Goal: Task Accomplishment & Management: Use online tool/utility

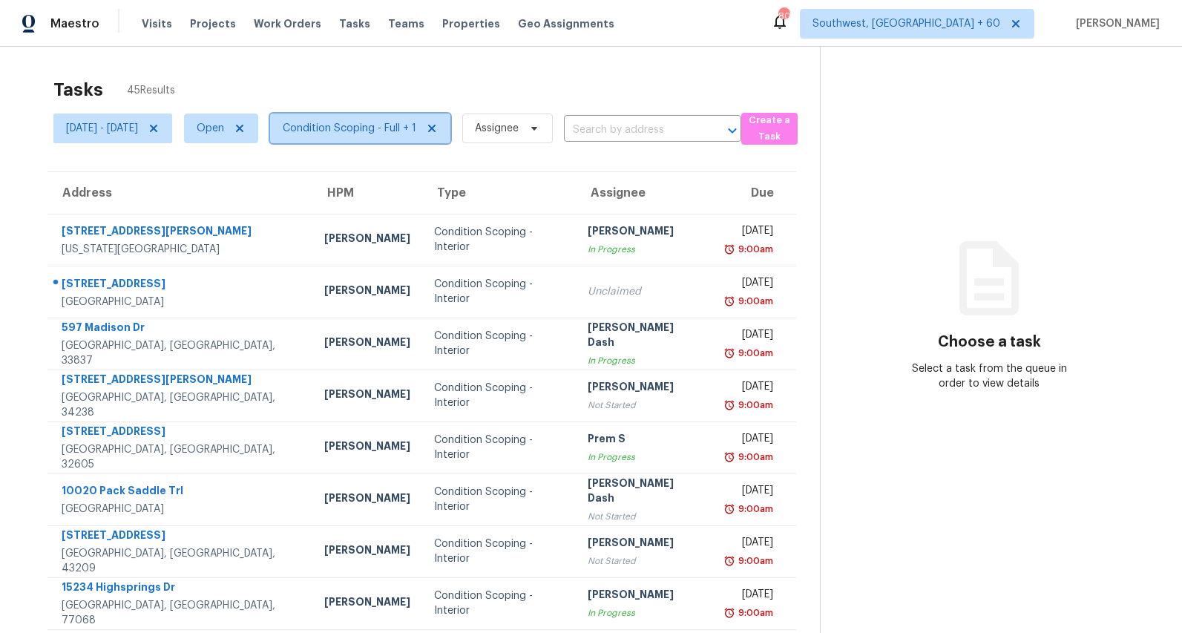
click at [416, 129] on span "Condition Scoping - Full + 1" at bounding box center [350, 128] width 134 height 15
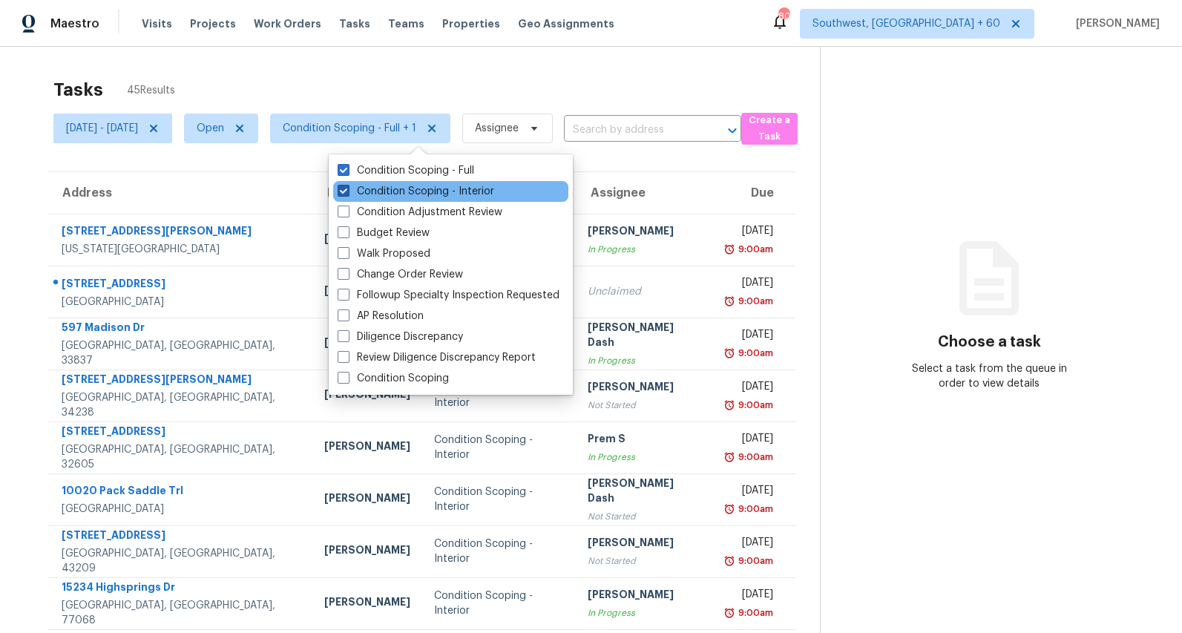
click at [405, 198] on label "Condition Scoping - Interior" at bounding box center [415, 191] width 157 height 15
click at [347, 194] on input "Condition Scoping - Interior" at bounding box center [342, 189] width 10 height 10
checkbox input "false"
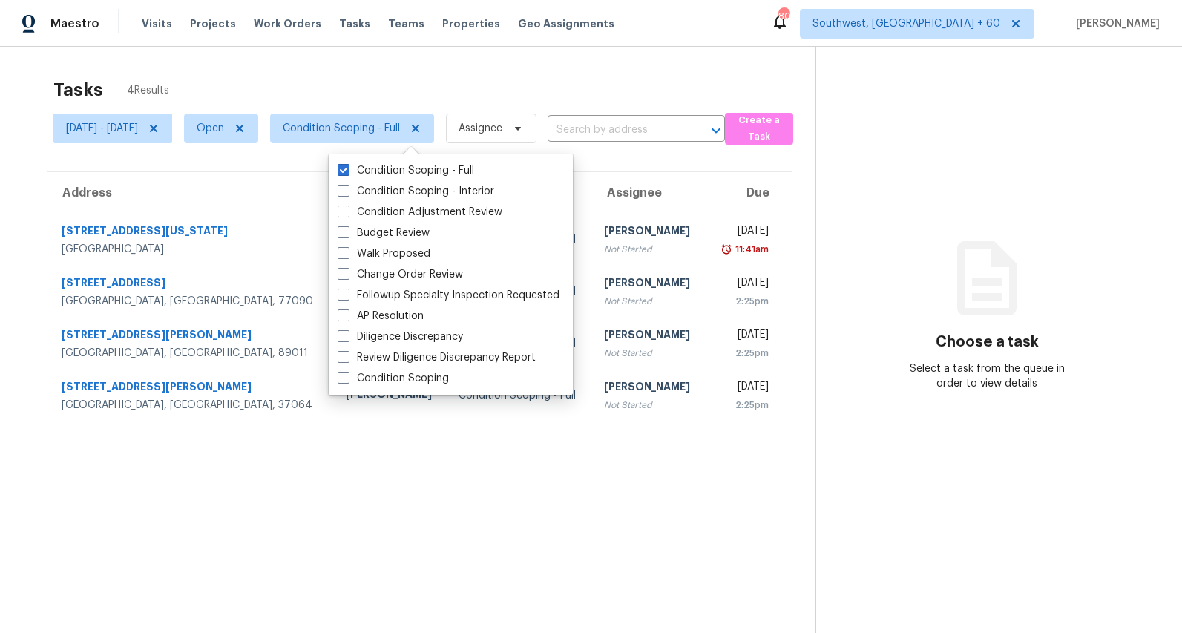
click at [338, 73] on div "Tasks 4 Results" at bounding box center [434, 89] width 762 height 39
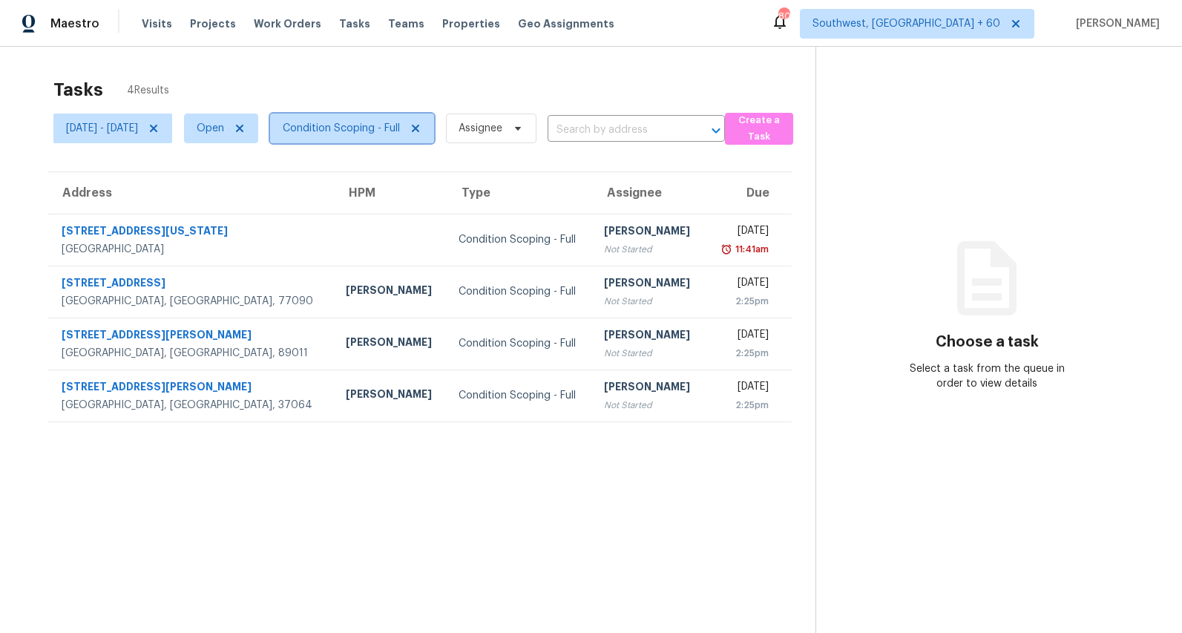
click at [386, 130] on span "Condition Scoping - Full" at bounding box center [341, 128] width 117 height 15
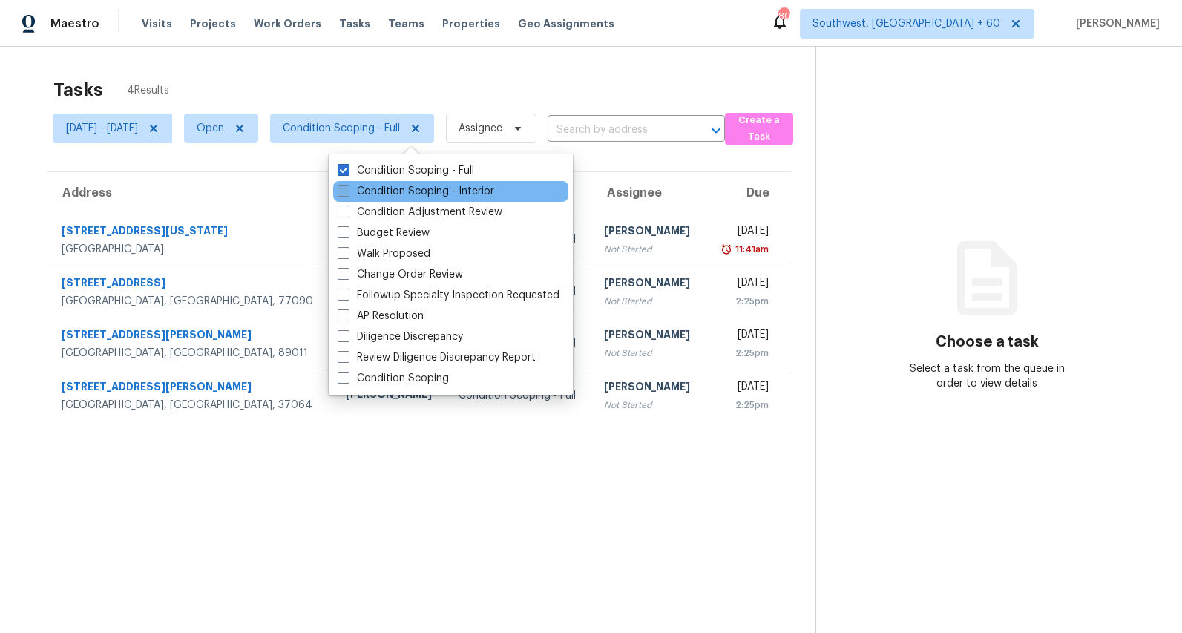
click at [388, 185] on label "Condition Scoping - Interior" at bounding box center [415, 191] width 157 height 15
click at [347, 185] on input "Condition Scoping - Interior" at bounding box center [342, 189] width 10 height 10
checkbox input "true"
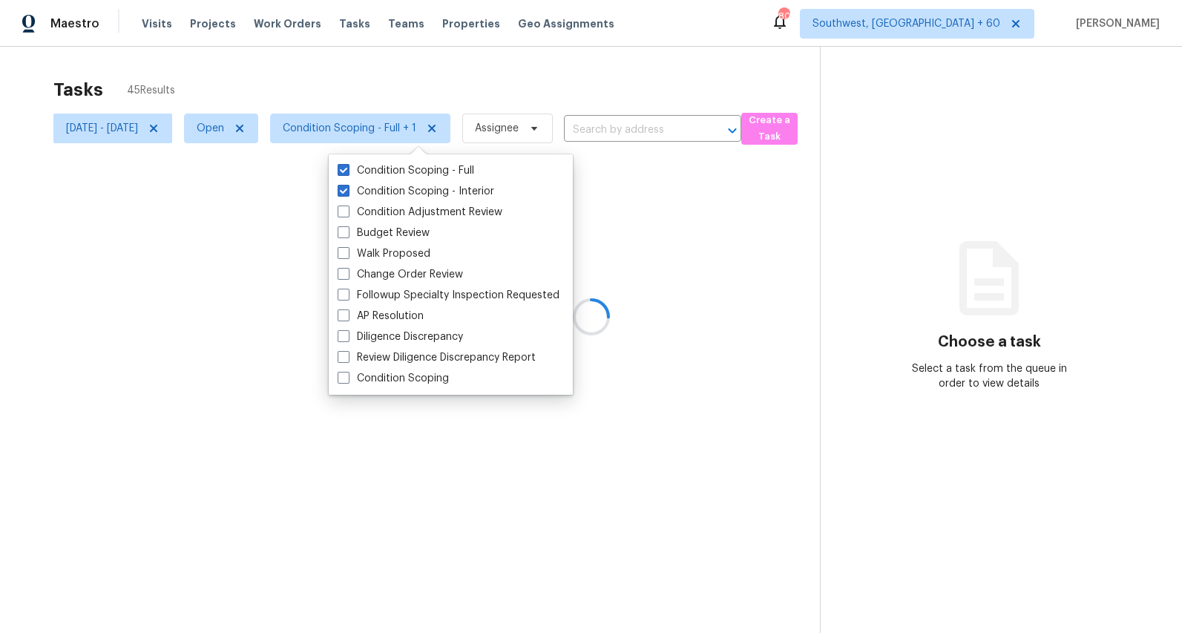
click at [331, 70] on div at bounding box center [591, 316] width 1182 height 633
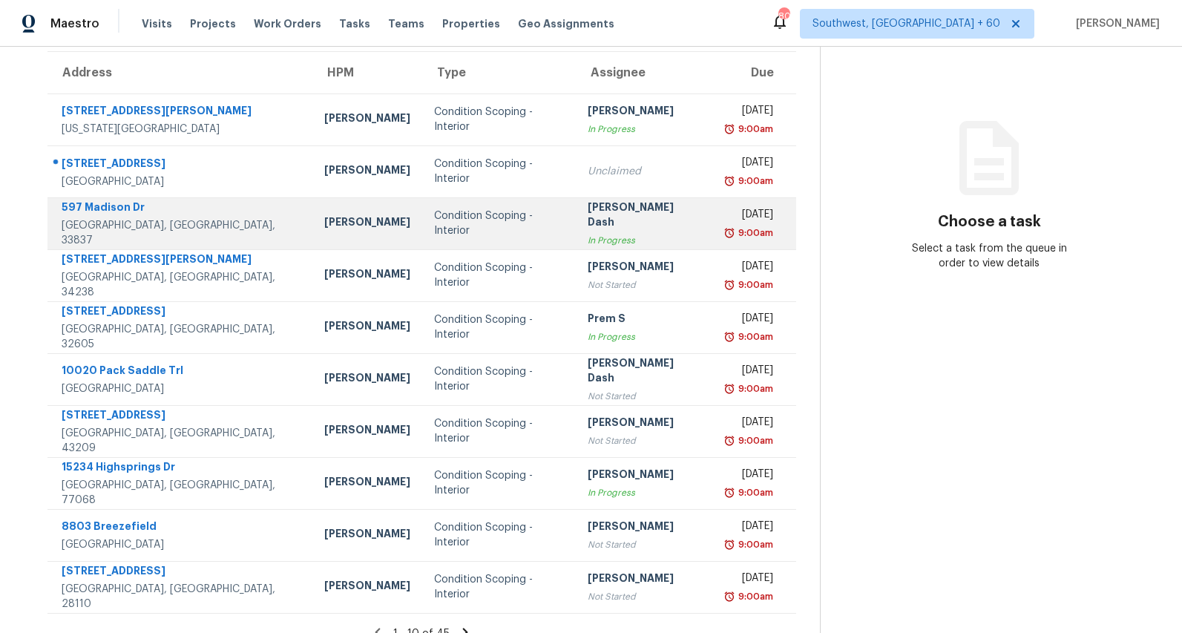
scroll to position [139, 0]
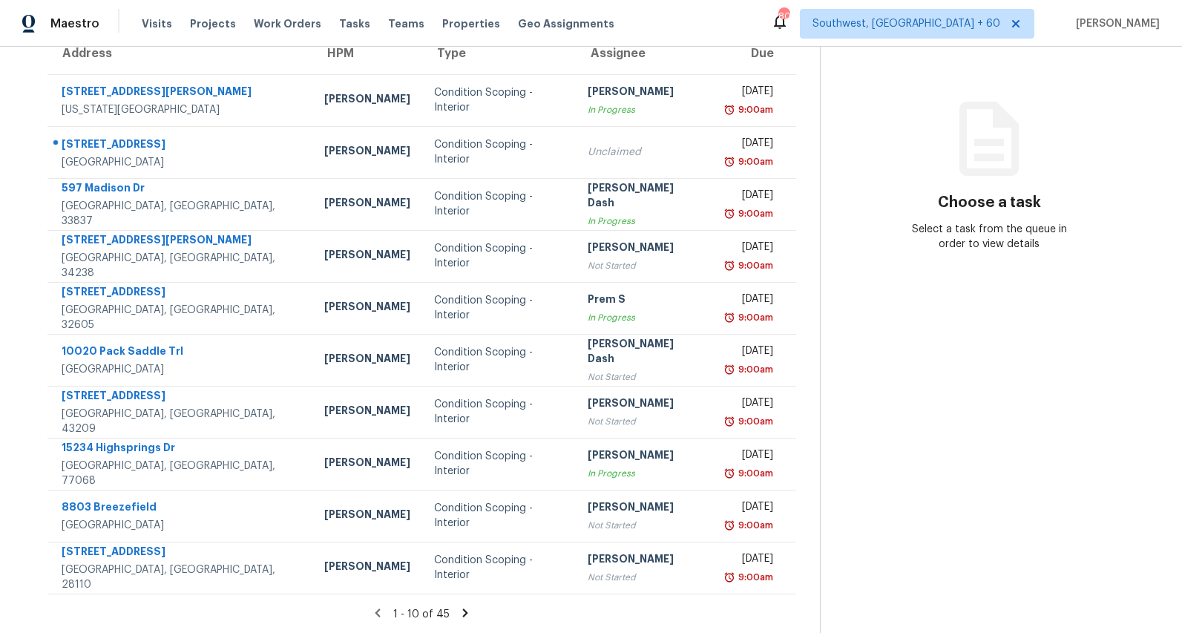
click at [468, 610] on icon at bounding box center [465, 612] width 5 height 8
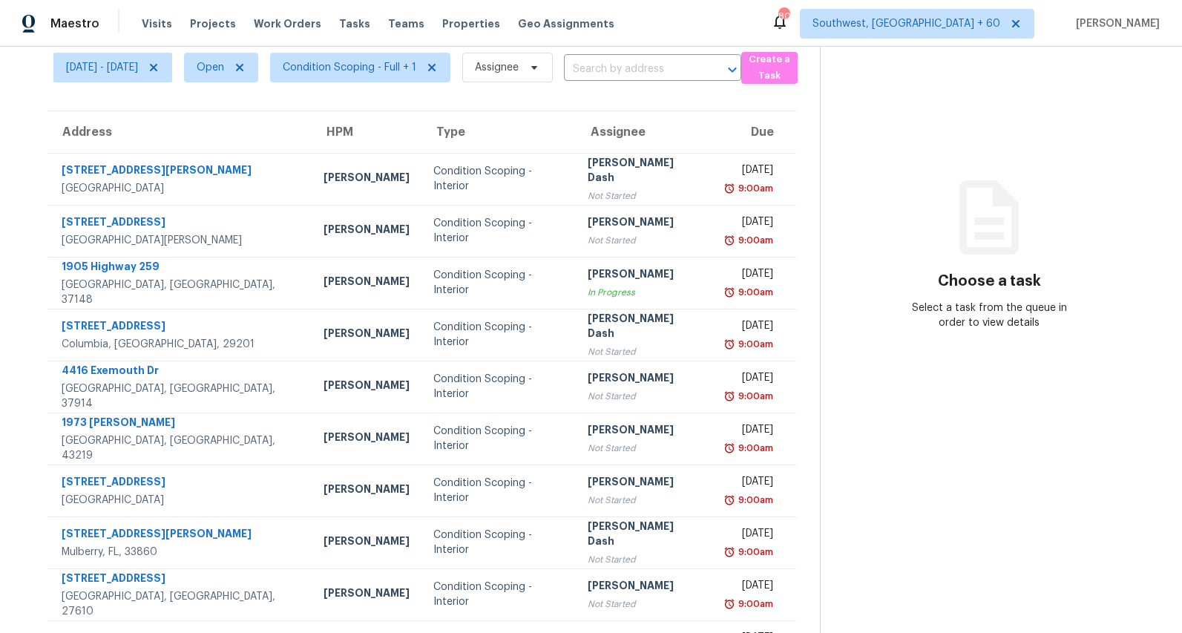
scroll to position [0, 0]
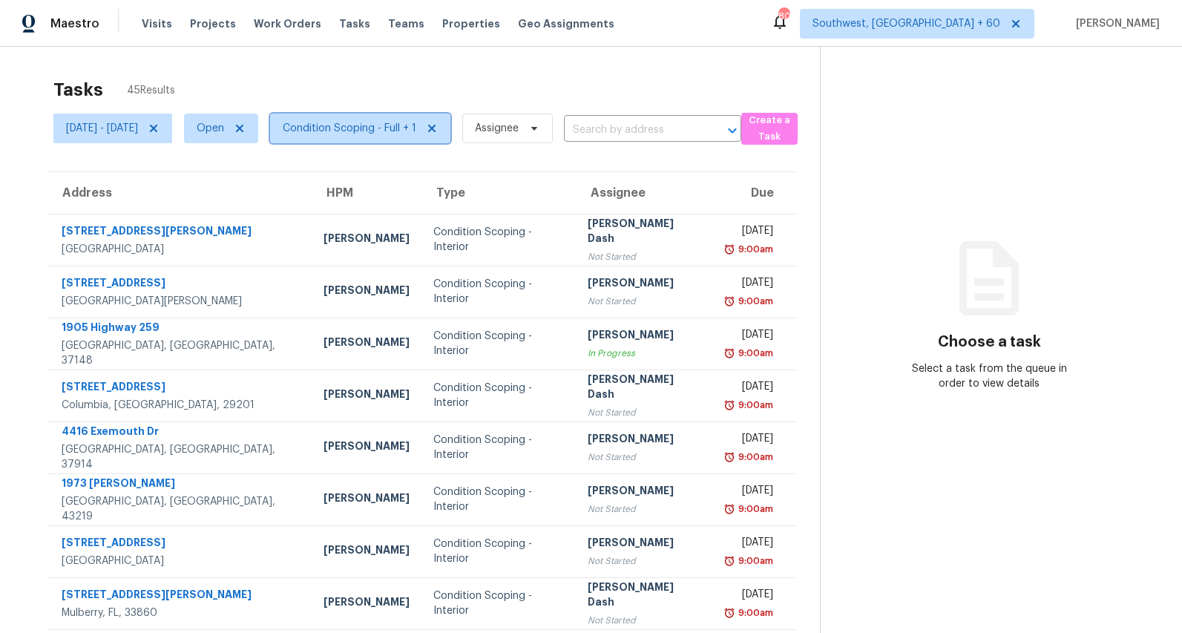
click at [384, 133] on span "Condition Scoping - Full + 1" at bounding box center [350, 128] width 134 height 15
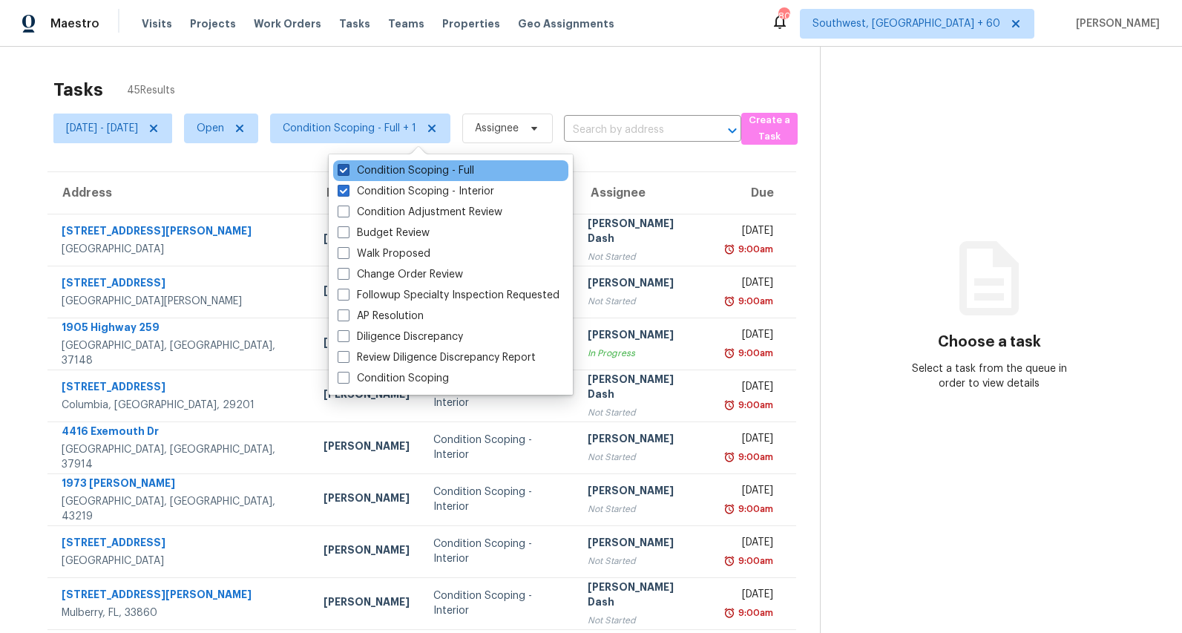
click at [389, 174] on label "Condition Scoping - Full" at bounding box center [405, 170] width 136 height 15
click at [347, 173] on input "Condition Scoping - Full" at bounding box center [342, 168] width 10 height 10
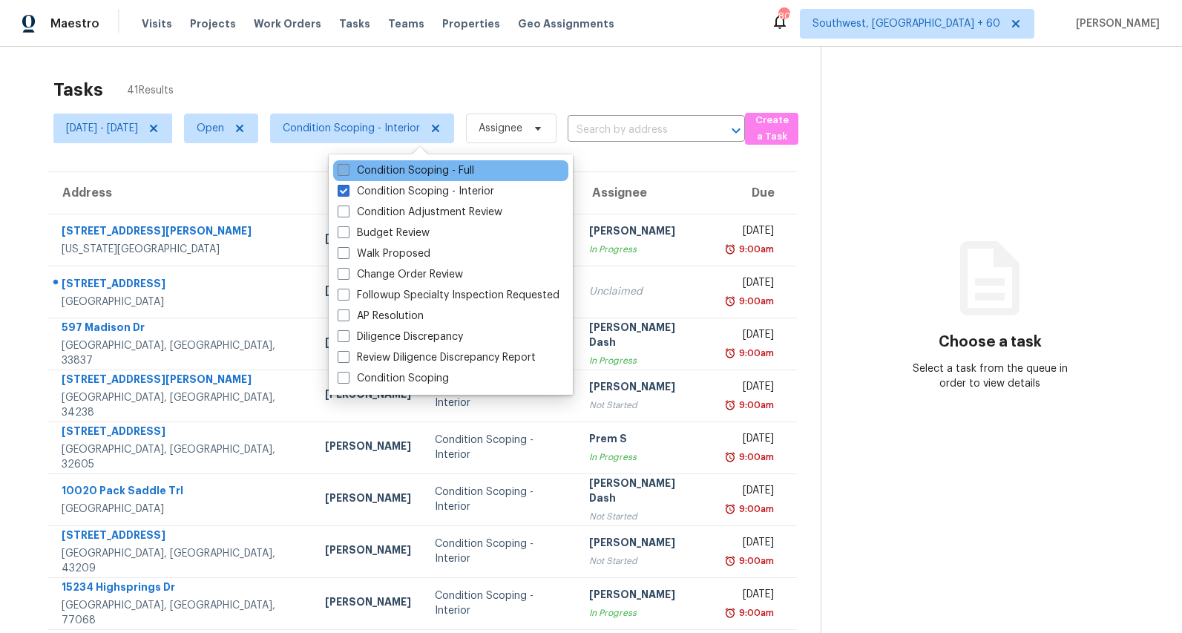
click at [390, 170] on label "Condition Scoping - Full" at bounding box center [405, 170] width 136 height 15
click at [347, 170] on input "Condition Scoping - Full" at bounding box center [342, 168] width 10 height 10
checkbox input "true"
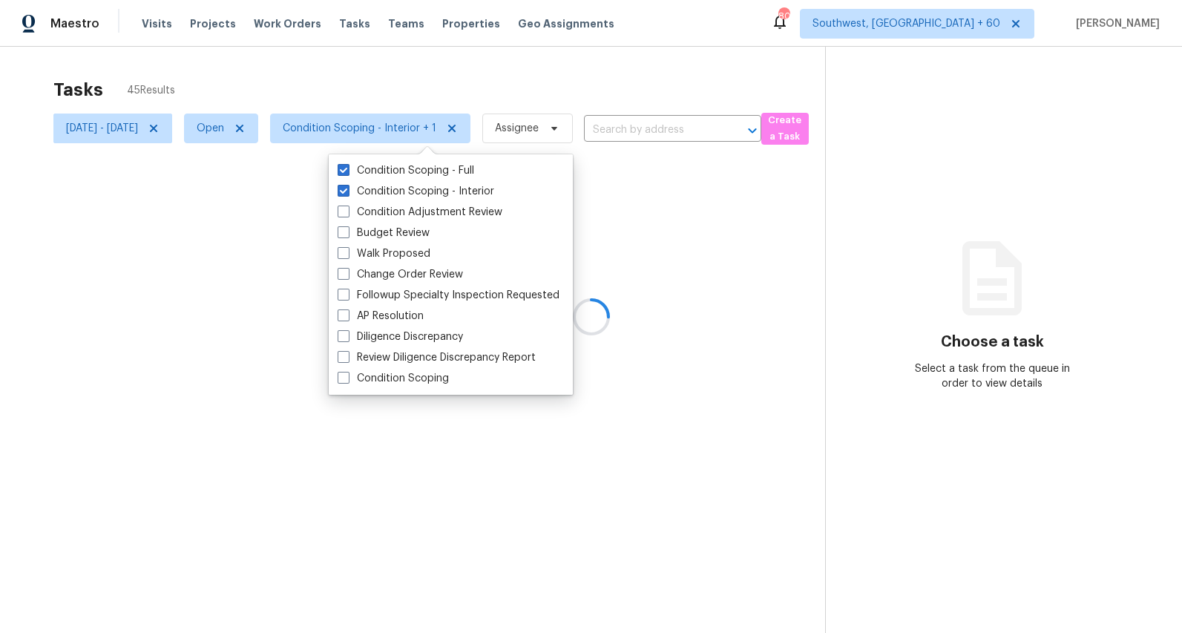
click at [346, 90] on div "Tasks 45 Results" at bounding box center [438, 89] width 771 height 39
